Goal: Task Accomplishment & Management: Manage account settings

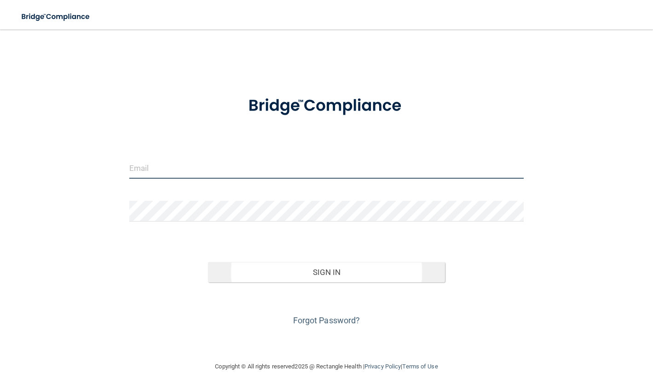
type input "[EMAIL_ADDRESS][DOMAIN_NAME]"
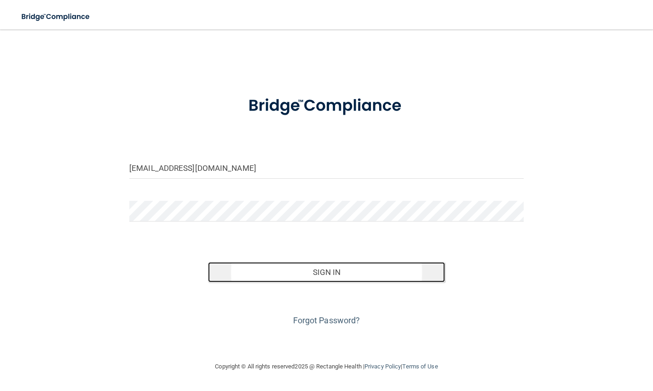
click at [288, 269] on button "Sign In" at bounding box center [326, 272] width 237 height 20
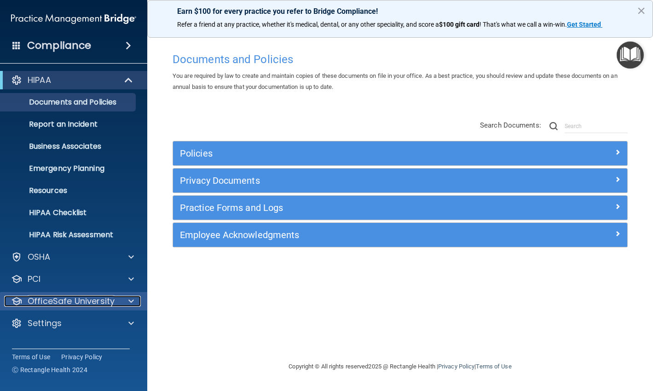
click at [55, 305] on p "OfficeSafe University" at bounding box center [71, 300] width 87 height 11
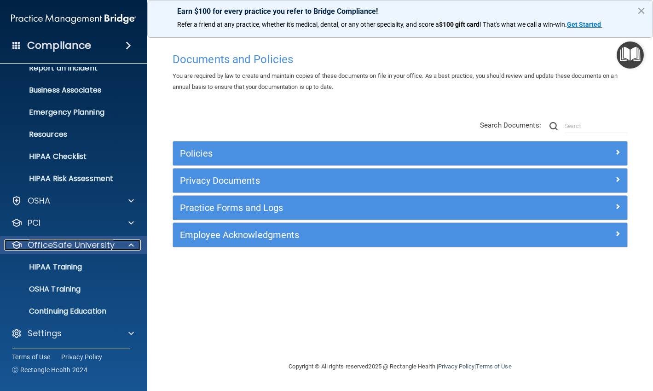
scroll to position [58, 0]
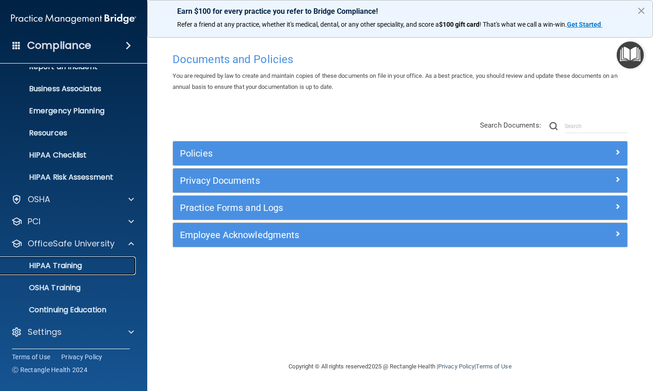
click at [66, 265] on p "HIPAA Training" at bounding box center [44, 265] width 76 height 9
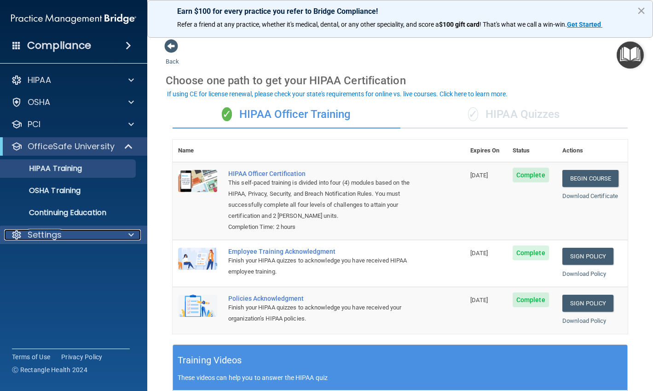
click at [63, 235] on div "Settings" at bounding box center [61, 234] width 114 height 11
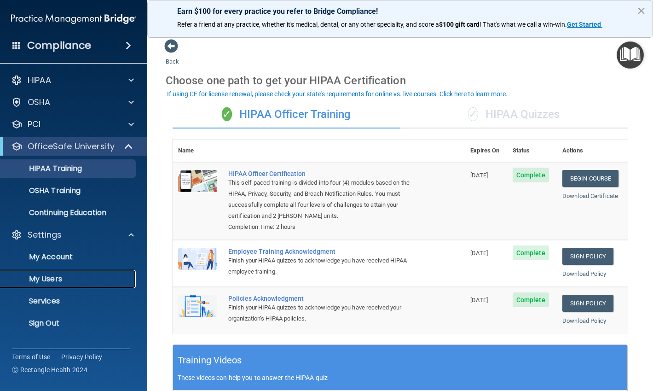
click at [66, 276] on p "My Users" at bounding box center [69, 278] width 126 height 9
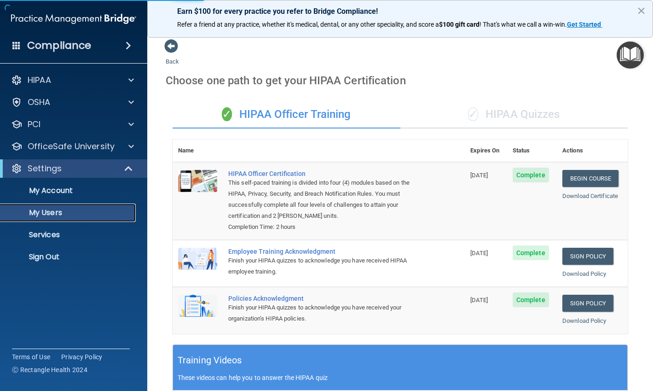
select select "20"
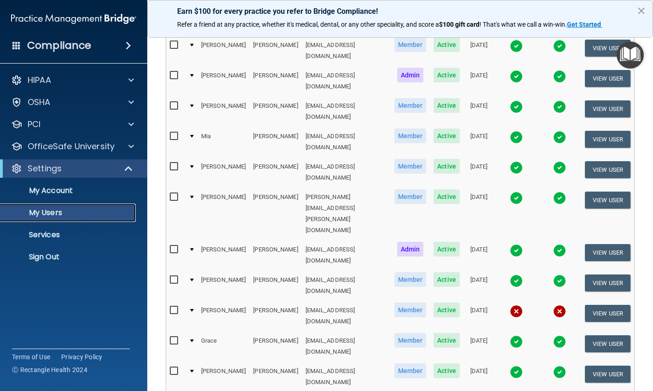
scroll to position [322, 0]
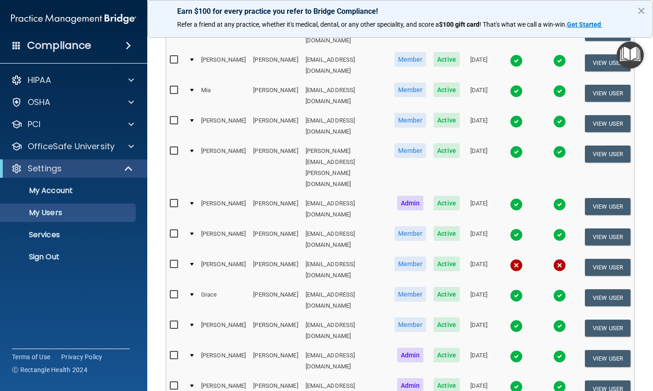
click at [192, 315] on td at bounding box center [191, 330] width 12 height 30
click at [192, 323] on div at bounding box center [192, 324] width 4 height 3
click at [172, 321] on input "checkbox" at bounding box center [175, 324] width 11 height 7
checkbox input "true"
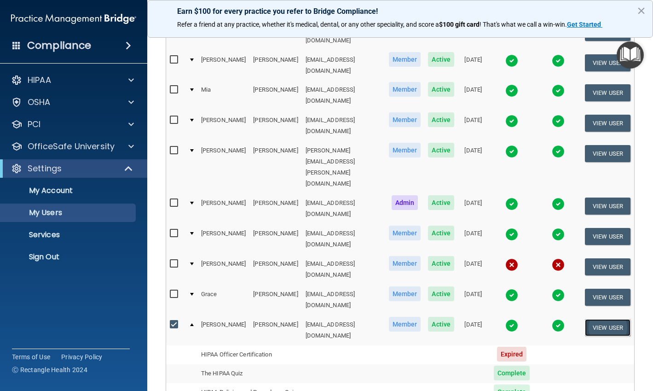
click at [600, 319] on button "View User" at bounding box center [608, 327] width 46 height 17
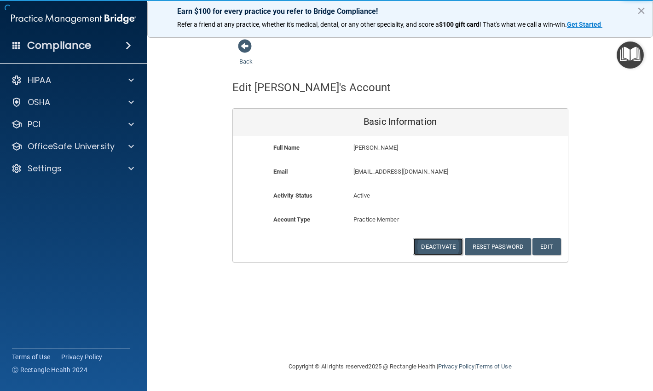
click at [445, 250] on button "Deactivate" at bounding box center [438, 246] width 50 height 17
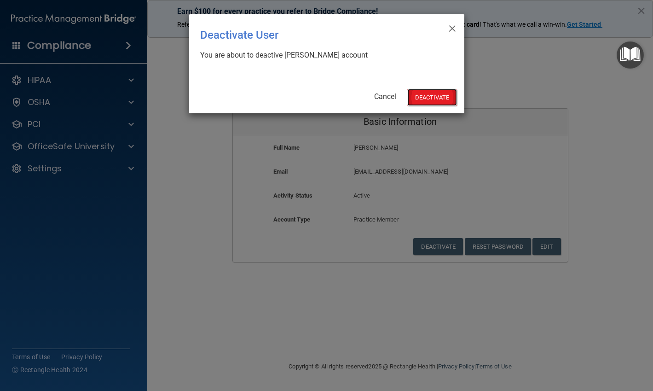
click at [425, 96] on button "Deactivate" at bounding box center [432, 97] width 50 height 17
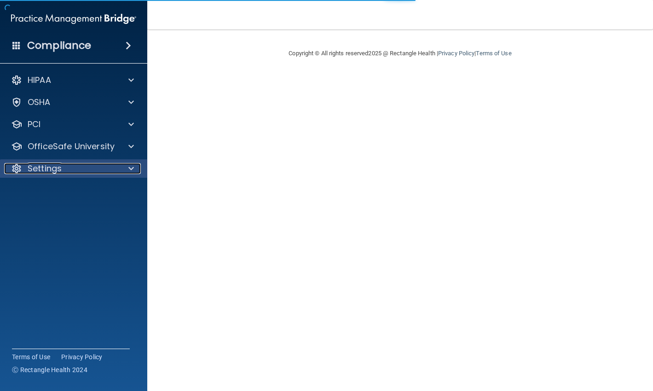
click at [71, 164] on div "Settings" at bounding box center [61, 168] width 114 height 11
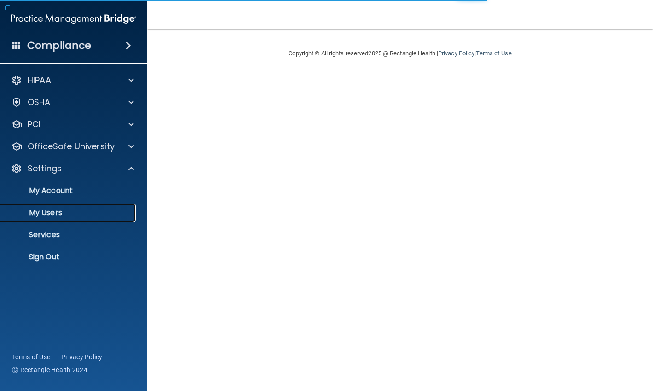
click at [54, 216] on p "My Users" at bounding box center [69, 212] width 126 height 9
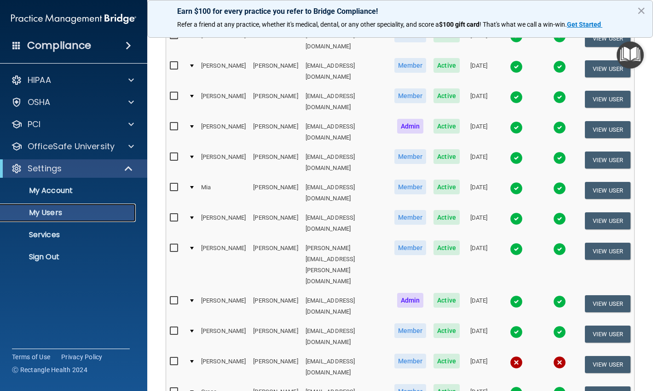
scroll to position [230, 0]
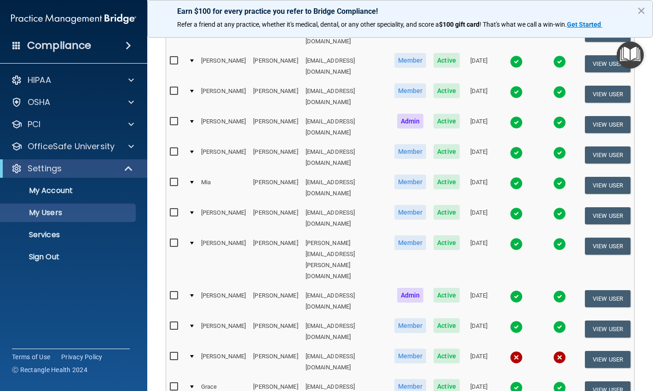
click at [177, 179] on input "checkbox" at bounding box center [175, 182] width 11 height 7
checkbox input "true"
click at [249, 172] on td "Guerrero" at bounding box center [275, 187] width 52 height 30
click at [193, 172] on td at bounding box center [191, 187] width 12 height 30
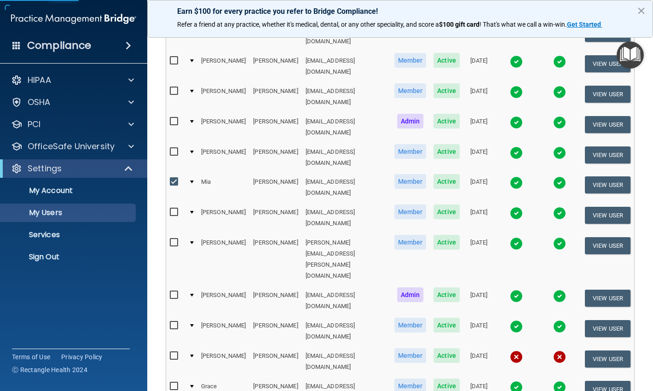
click at [193, 180] on div at bounding box center [192, 181] width 4 height 3
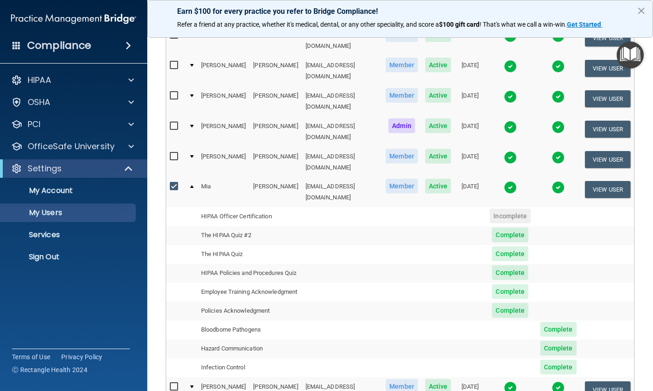
scroll to position [139, 0]
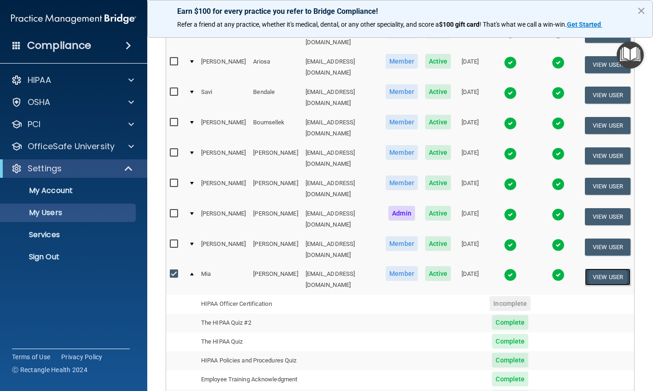
click at [608, 268] on button "View User" at bounding box center [608, 276] width 46 height 17
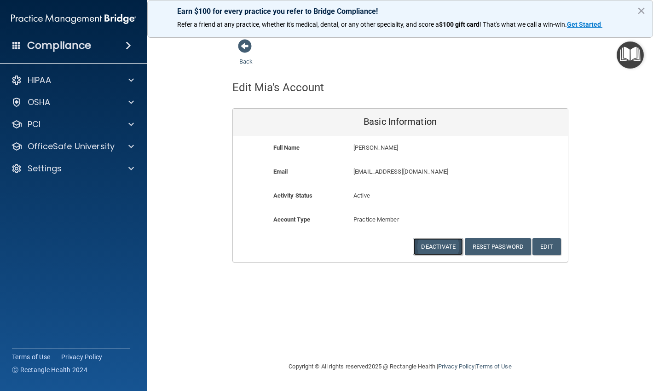
click at [429, 246] on button "Deactivate" at bounding box center [438, 246] width 50 height 17
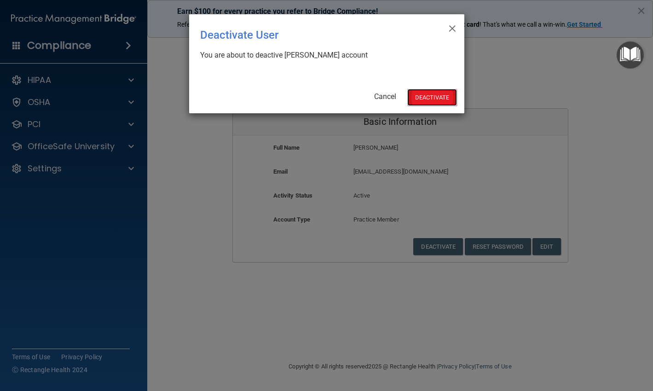
click at [440, 96] on button "Deactivate" at bounding box center [432, 97] width 50 height 17
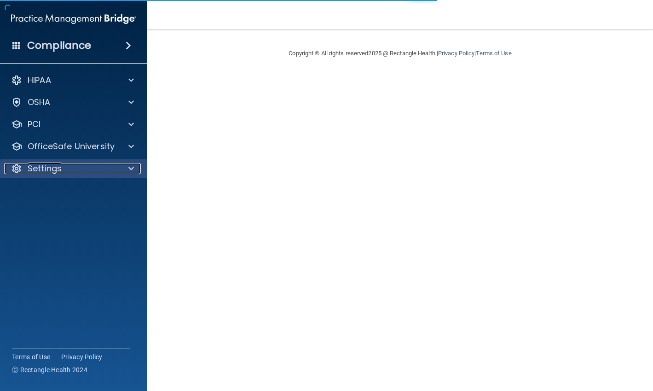
click at [54, 167] on p "Settings" at bounding box center [45, 168] width 34 height 11
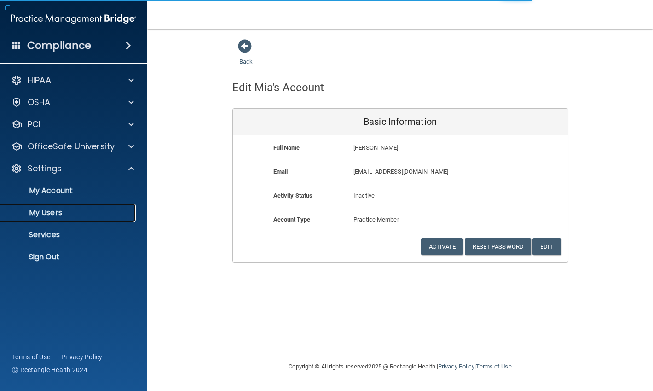
click at [52, 208] on p "My Users" at bounding box center [69, 212] width 126 height 9
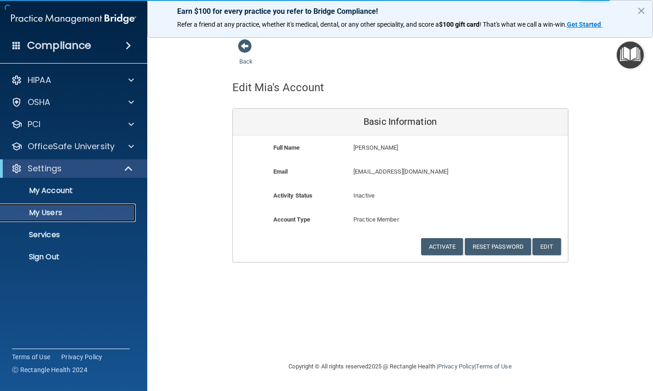
select select "20"
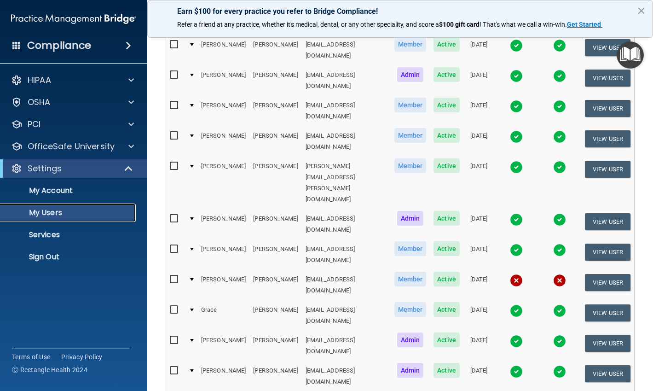
scroll to position [322, 0]
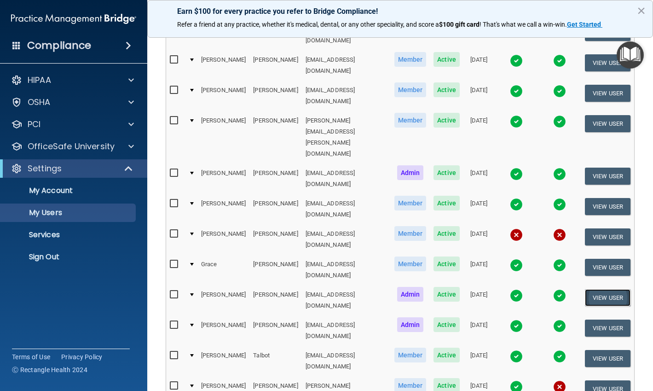
click at [598, 289] on button "View User" at bounding box center [608, 297] width 46 height 17
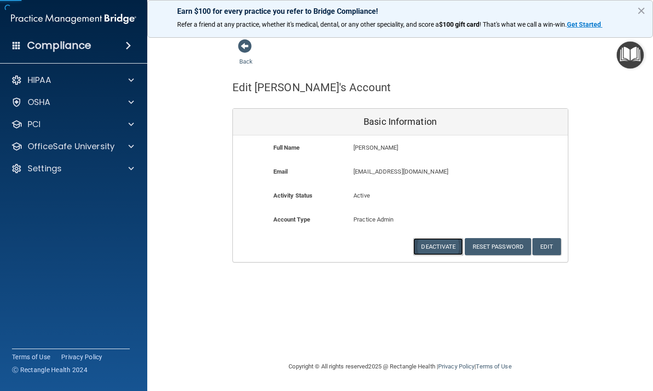
click at [443, 244] on button "Deactivate" at bounding box center [438, 246] width 50 height 17
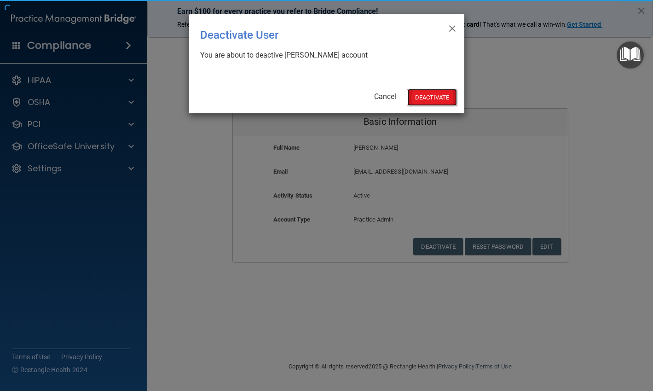
click at [437, 96] on button "Deactivate" at bounding box center [432, 97] width 50 height 17
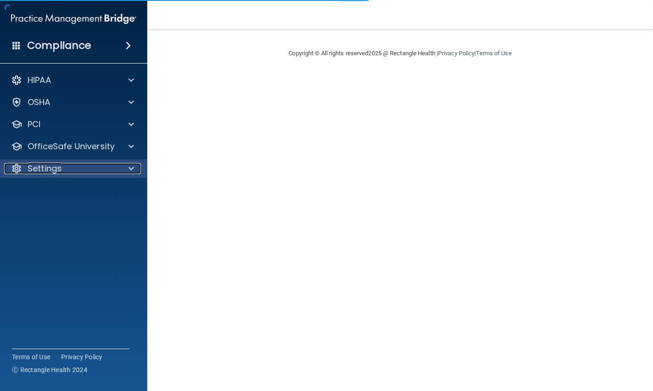
click at [64, 167] on div "Settings" at bounding box center [61, 168] width 114 height 11
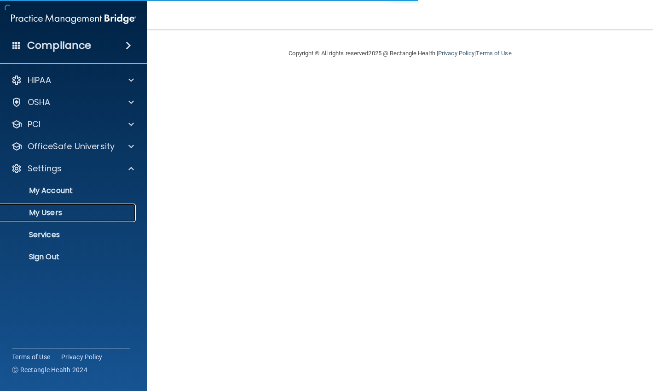
click at [54, 208] on p "My Users" at bounding box center [69, 212] width 126 height 9
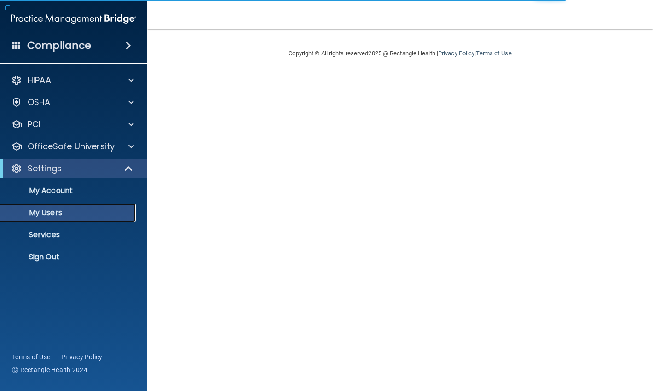
select select "20"
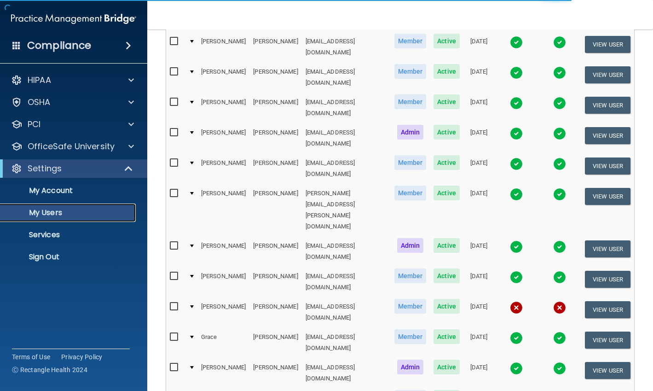
scroll to position [276, 0]
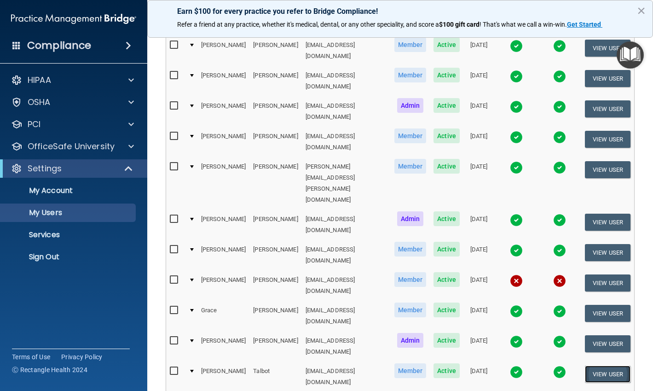
click at [617, 365] on button "View User" at bounding box center [608, 373] width 46 height 17
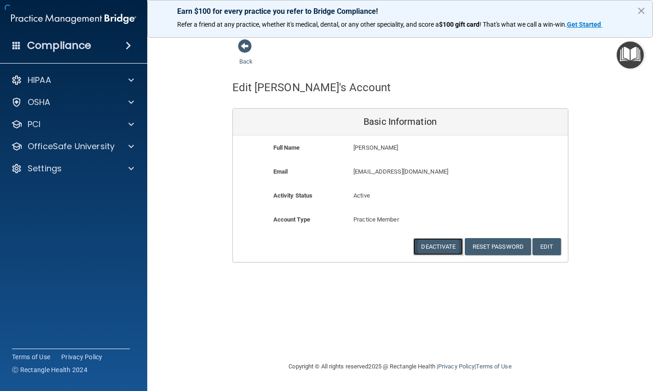
click at [445, 244] on button "Deactivate" at bounding box center [438, 246] width 50 height 17
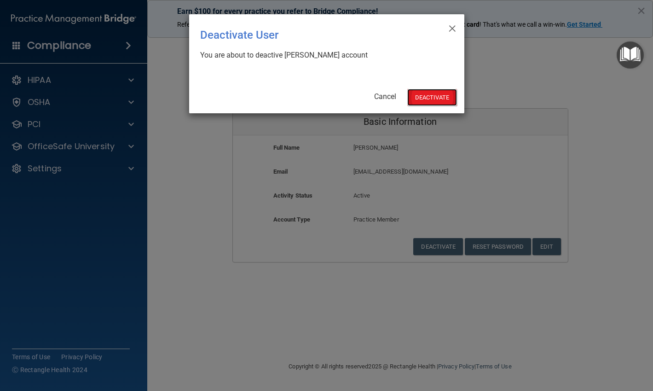
click at [424, 96] on button "Deactivate" at bounding box center [432, 97] width 50 height 17
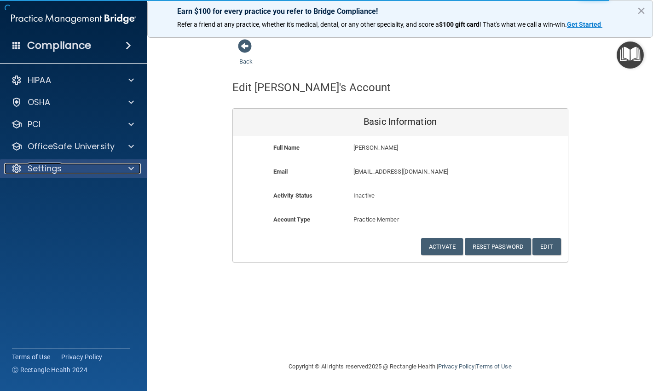
click at [52, 170] on p "Settings" at bounding box center [45, 168] width 34 height 11
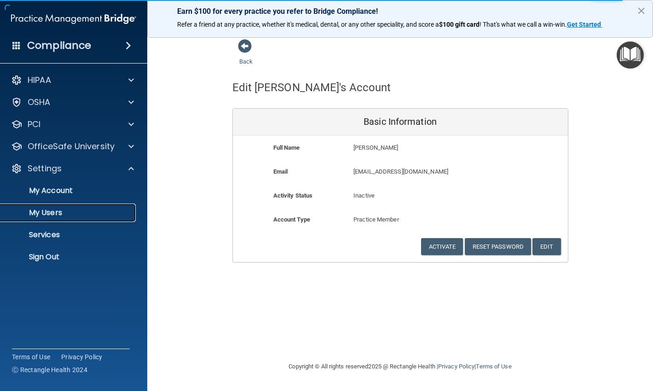
click at [50, 210] on p "My Users" at bounding box center [69, 212] width 126 height 9
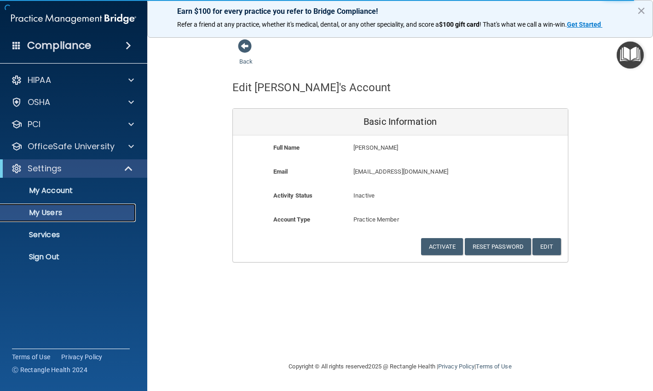
select select "20"
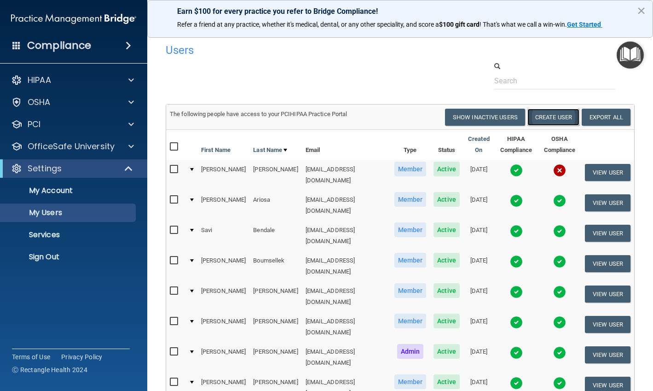
click at [548, 120] on button "Create User" at bounding box center [553, 117] width 52 height 17
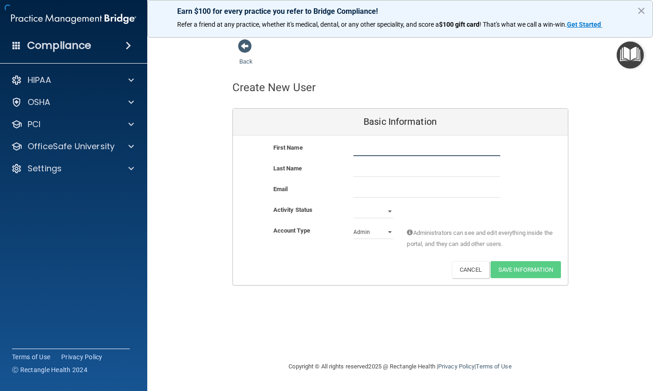
click at [389, 146] on input "text" at bounding box center [426, 149] width 147 height 14
type input "Angels"
type input "Novoa"
drag, startPoint x: 125, startPoint y: 314, endPoint x: 134, endPoint y: 311, distance: 9.9
click at [125, 314] on div "Compliance HIPAA Documents and Policies Report an Incident Business Associates …" at bounding box center [73, 195] width 147 height 391
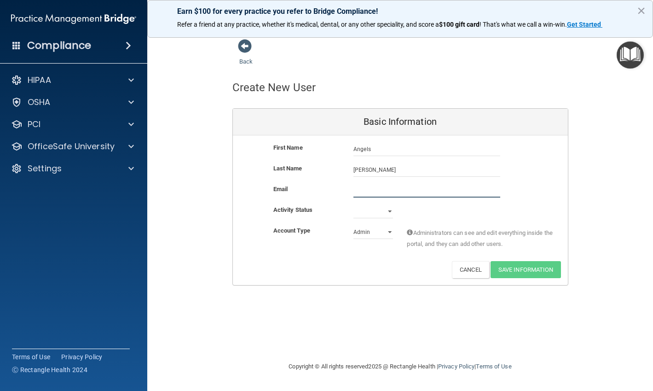
click at [388, 186] on input "email" at bounding box center [426, 191] width 147 height 14
type input "angelslove228@gmail.com"
click at [388, 208] on select "Active Inactive" at bounding box center [373, 211] width 40 height 14
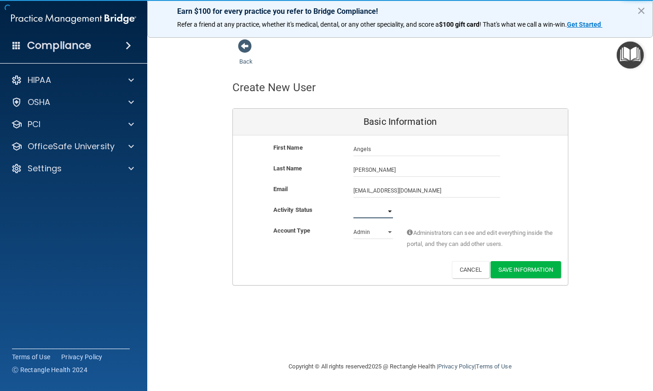
select select "active"
click at [353, 204] on select "Active Inactive" at bounding box center [373, 211] width 40 height 14
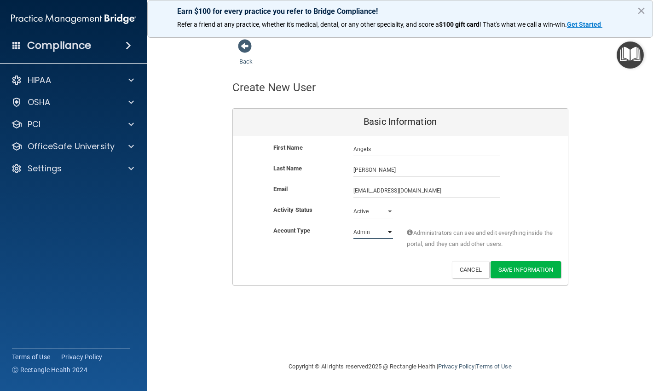
click at [378, 235] on select "Admin Member" at bounding box center [373, 232] width 40 height 14
select select "practice_member"
click at [353, 225] on select "Admin Member" at bounding box center [373, 232] width 40 height 14
click at [535, 269] on button "Save Information" at bounding box center [525, 269] width 70 height 17
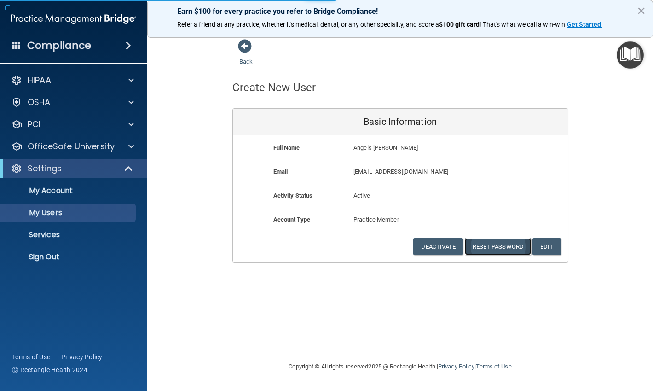
click at [487, 244] on button "Reset Password" at bounding box center [498, 246] width 66 height 17
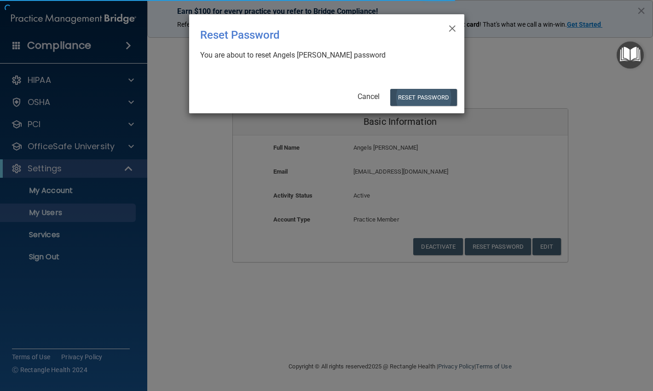
select select "20"
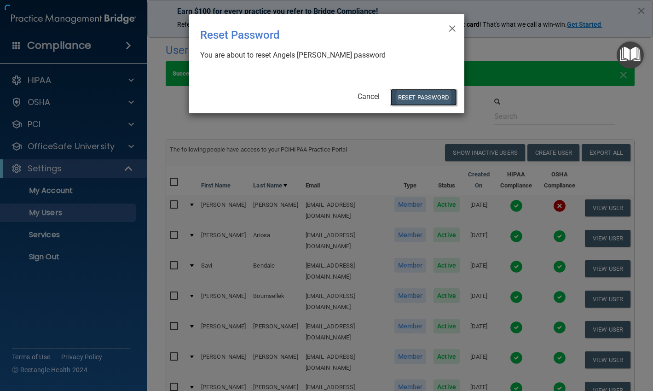
click at [423, 94] on button "Reset Password" at bounding box center [423, 97] width 66 height 17
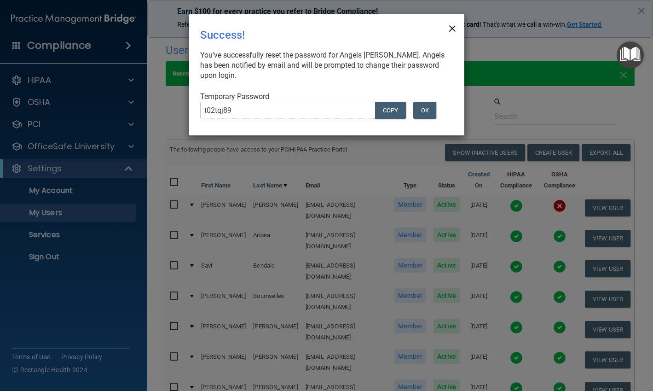
click at [450, 27] on span "×" at bounding box center [452, 27] width 8 height 18
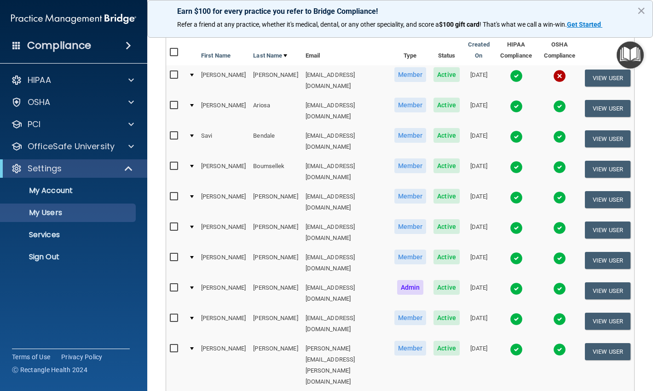
scroll to position [322, 0]
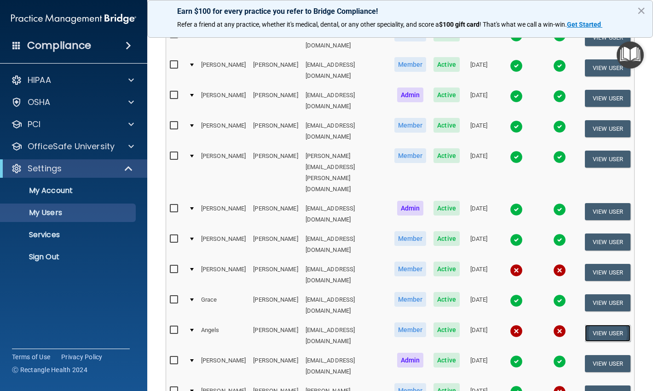
click at [596, 324] on button "View User" at bounding box center [608, 332] width 46 height 17
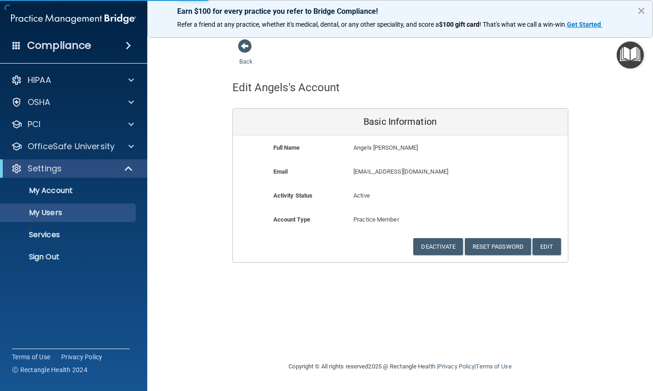
select select "20"
